Goal: Task Accomplishment & Management: Manage account settings

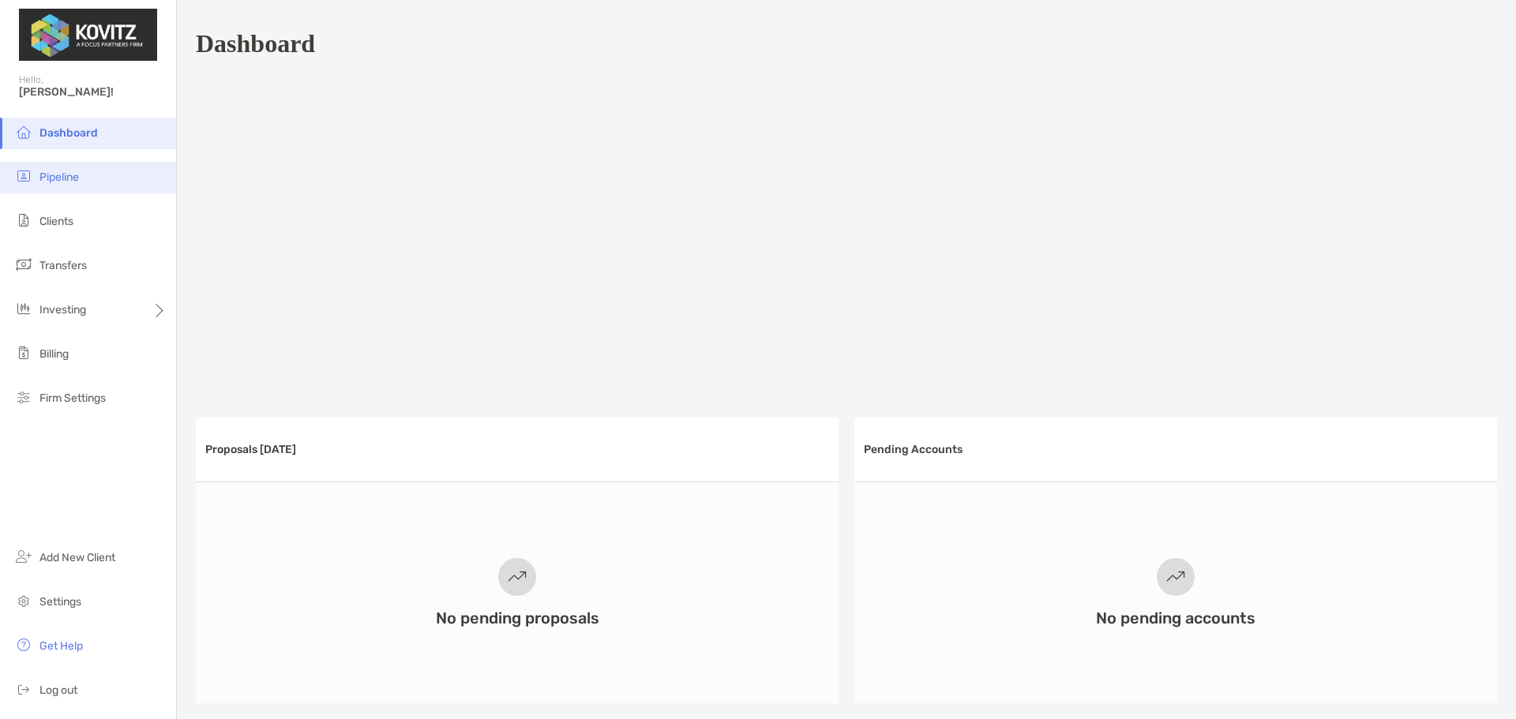
click at [70, 185] on li "Pipeline" at bounding box center [88, 178] width 176 height 32
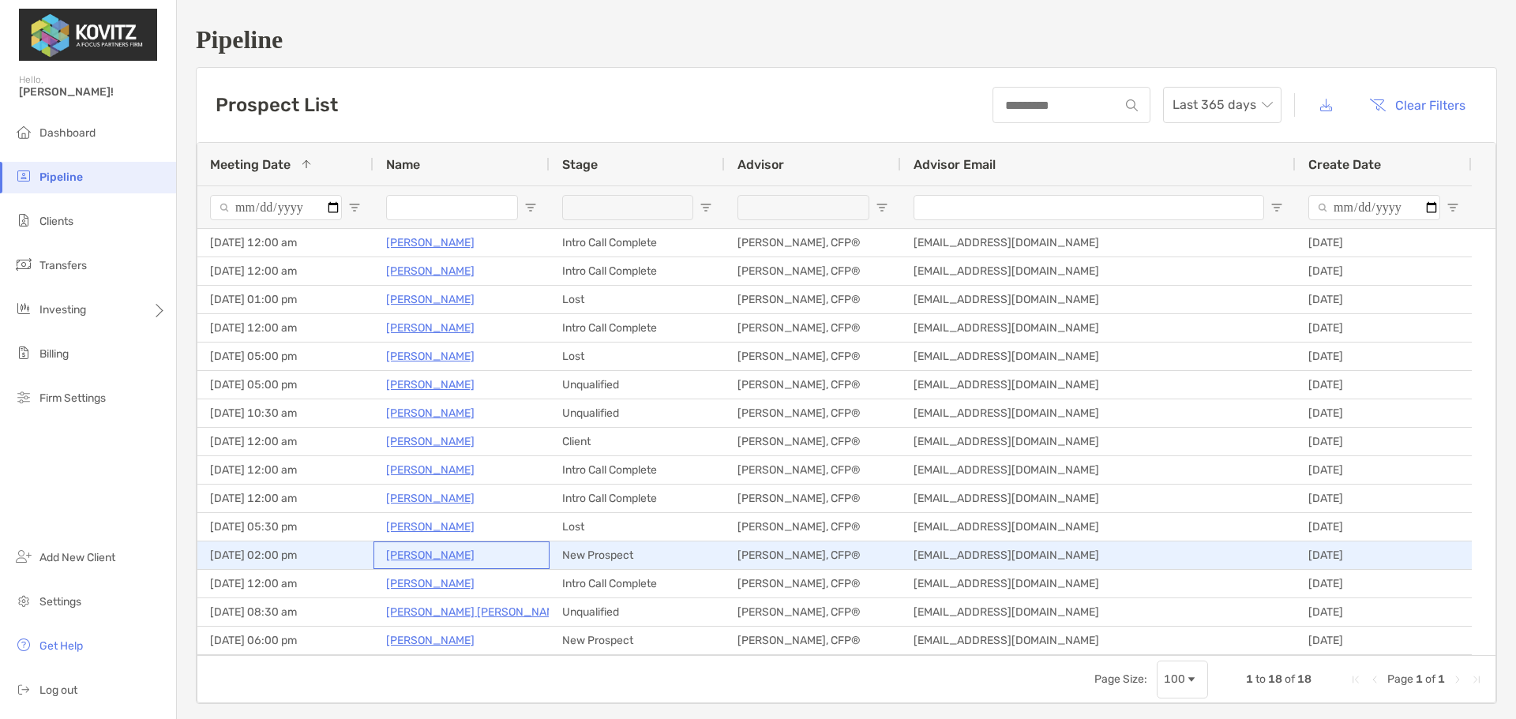
click at [409, 553] on p "[PERSON_NAME]" at bounding box center [430, 555] width 88 height 20
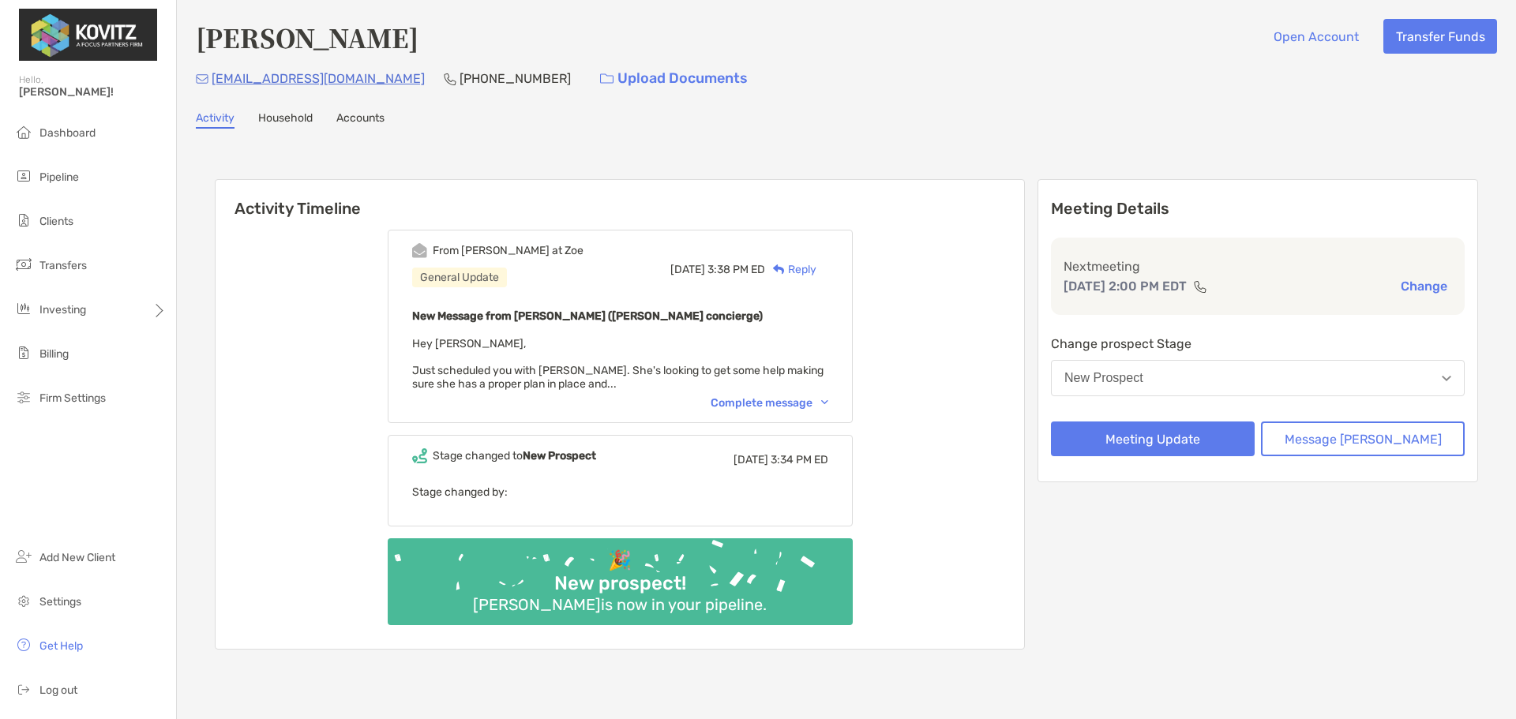
click at [808, 407] on div "Complete message" at bounding box center [769, 402] width 118 height 13
